Goal: Complete application form

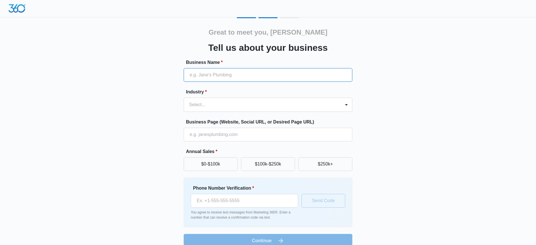
click at [291, 78] on input "Business Name *" at bounding box center [268, 75] width 169 height 14
type input "Classic Dental lab"
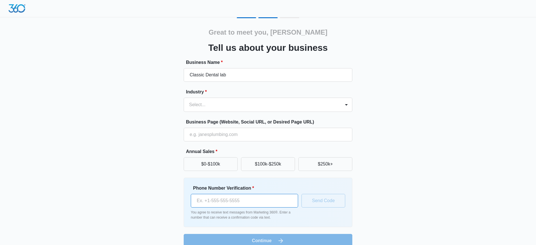
type input "[PHONE_NUMBER]"
click at [315, 106] on div at bounding box center [261, 105] width 144 height 8
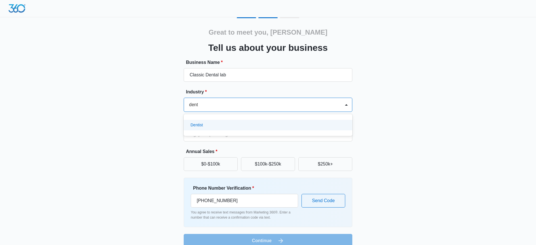
scroll to position [0, 0]
type input "dental"
click at [345, 106] on div at bounding box center [346, 104] width 9 height 9
type input "dentist"
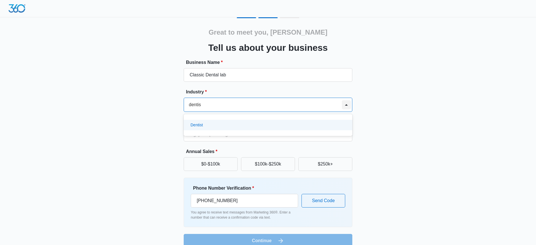
scroll to position [0, 1]
click at [346, 126] on div "Dentist" at bounding box center [268, 125] width 169 height 11
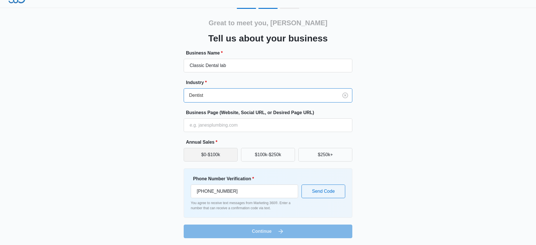
click at [213, 152] on button "$0-$100k" at bounding box center [211, 155] width 54 height 14
click at [212, 95] on div at bounding box center [260, 95] width 142 height 8
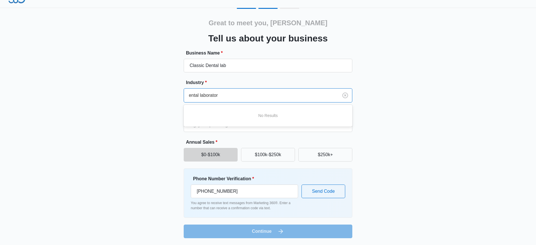
scroll to position [0, 3]
click at [332, 112] on div "No Results" at bounding box center [268, 115] width 169 height 11
type input "dental laboratory"
click at [367, 116] on div "Great to meet you, [PERSON_NAME] us about your business Business Name * Classic…" at bounding box center [268, 123] width 341 height 230
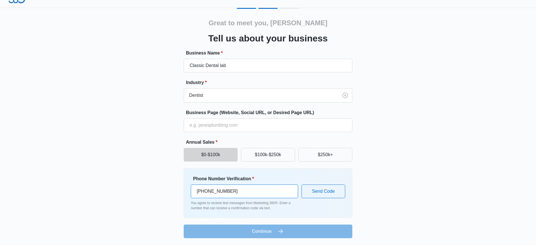
click at [236, 194] on input "[PHONE_NUMBER]" at bounding box center [244, 191] width 107 height 14
click at [321, 193] on button "Send Code" at bounding box center [323, 191] width 44 height 14
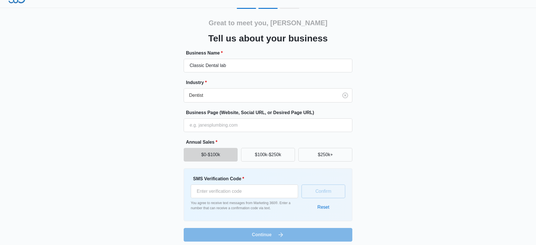
click at [267, 180] on label "SMS Verification Code *" at bounding box center [246, 178] width 107 height 7
click at [267, 184] on input "SMS Verification Code *" at bounding box center [244, 191] width 107 height 14
click at [260, 190] on input "SMS Verification Code *" at bounding box center [244, 191] width 107 height 14
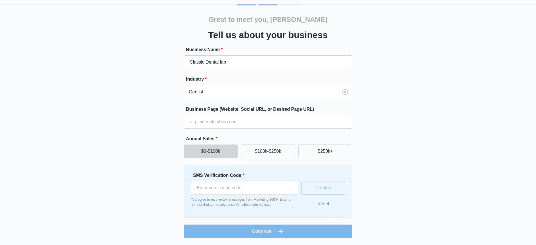
click at [323, 201] on button "Reset" at bounding box center [323, 204] width 23 height 14
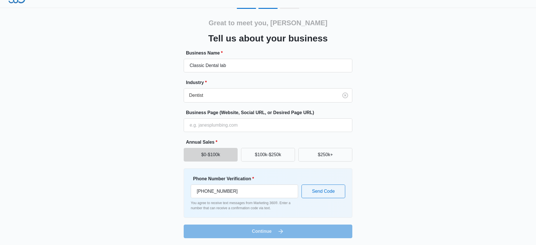
scroll to position [9, 0]
click at [236, 192] on input "[PHONE_NUMBER]" at bounding box center [244, 191] width 107 height 14
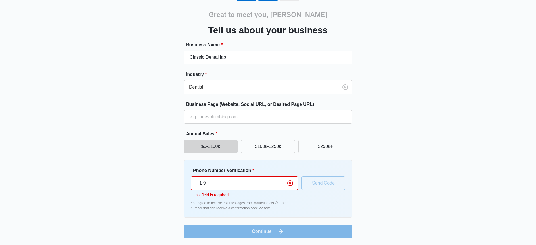
scroll to position [18, 0]
type input "[PHONE_NUMBER]"
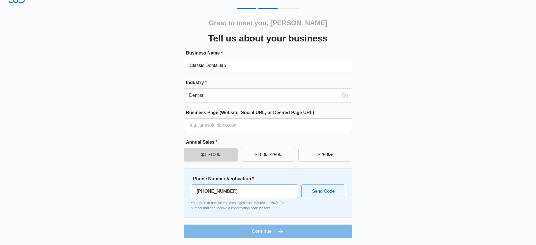
scroll to position [9, 0]
click at [317, 189] on button "Send Code" at bounding box center [323, 191] width 44 height 14
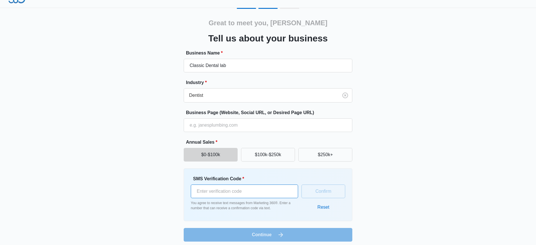
click at [268, 190] on input "SMS Verification Code *" at bounding box center [244, 191] width 107 height 14
type input "905704"
click at [330, 192] on button "Confirm" at bounding box center [323, 191] width 44 height 14
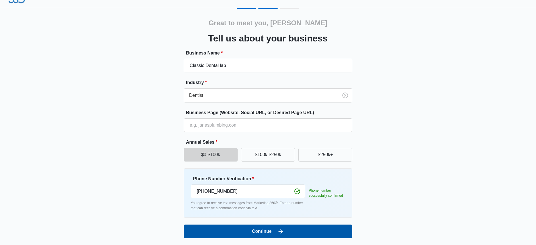
click at [280, 232] on icon "submit" at bounding box center [280, 231] width 7 height 7
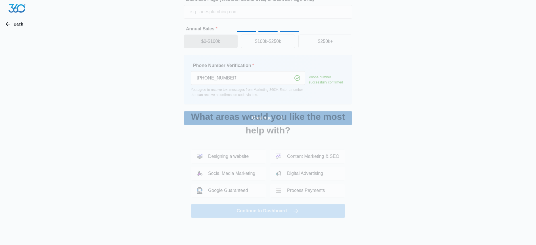
scroll to position [0, 0]
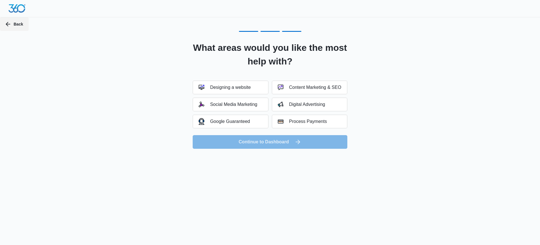
click at [11, 26] on icon "button" at bounding box center [8, 24] width 7 height 7
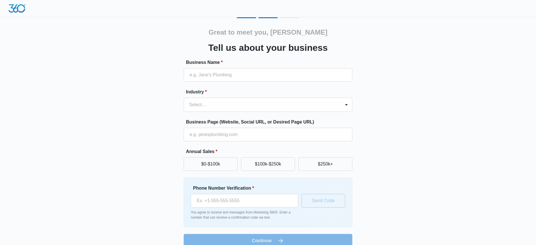
click at [11, 26] on div "Great to meet you, [PERSON_NAME] us about your business Business Name * Industr…" at bounding box center [268, 127] width 536 height 254
